Goal: Book appointment/travel/reservation

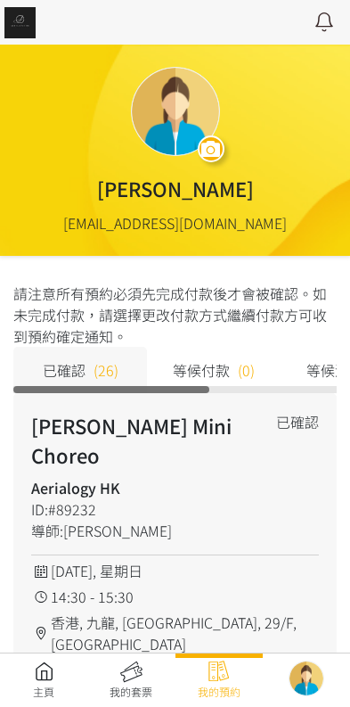
click at [47, 674] on link at bounding box center [43, 679] width 87 height 39
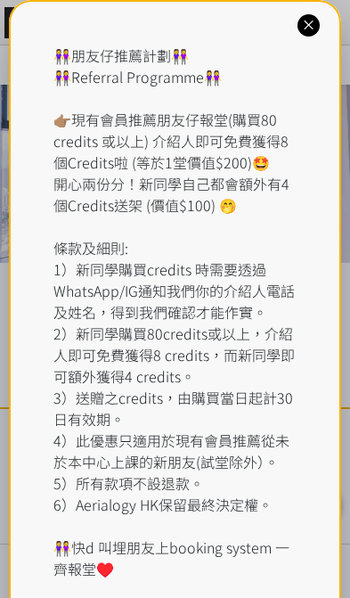
click at [301, 38] on div "👭朋友仔推薦計劃👭 👭Referral Programme👭 👉🏽現有會員推薦朋友仔報堂(購買80 credits 或以上) 介紹人即可免費獲得8個Credi…" at bounding box center [175, 322] width 332 height 645
click at [312, 25] on icon at bounding box center [308, 25] width 17 height 17
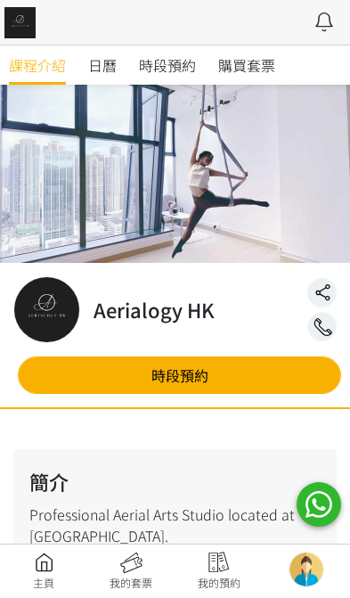
click at [183, 69] on span "時段預約" at bounding box center [167, 64] width 57 height 21
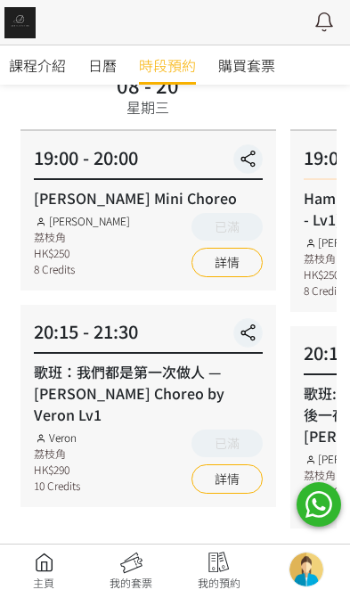
scroll to position [171, 0]
